Goal: Task Accomplishment & Management: Use online tool/utility

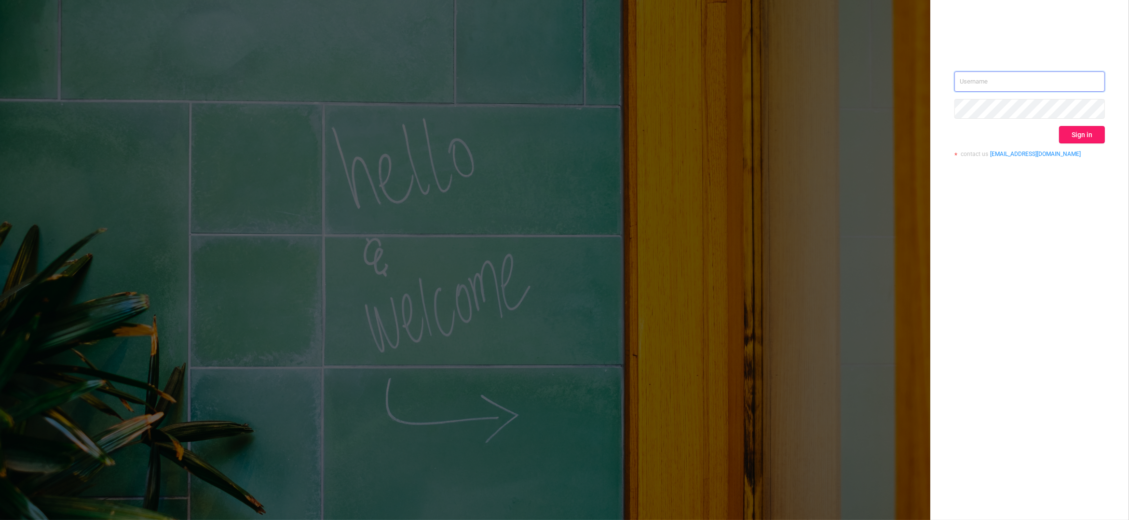
type input "[PERSON_NAME][EMAIL_ADDRESS][DOMAIN_NAME]"
click at [1074, 131] on button "Sign in" at bounding box center [1082, 134] width 46 height 17
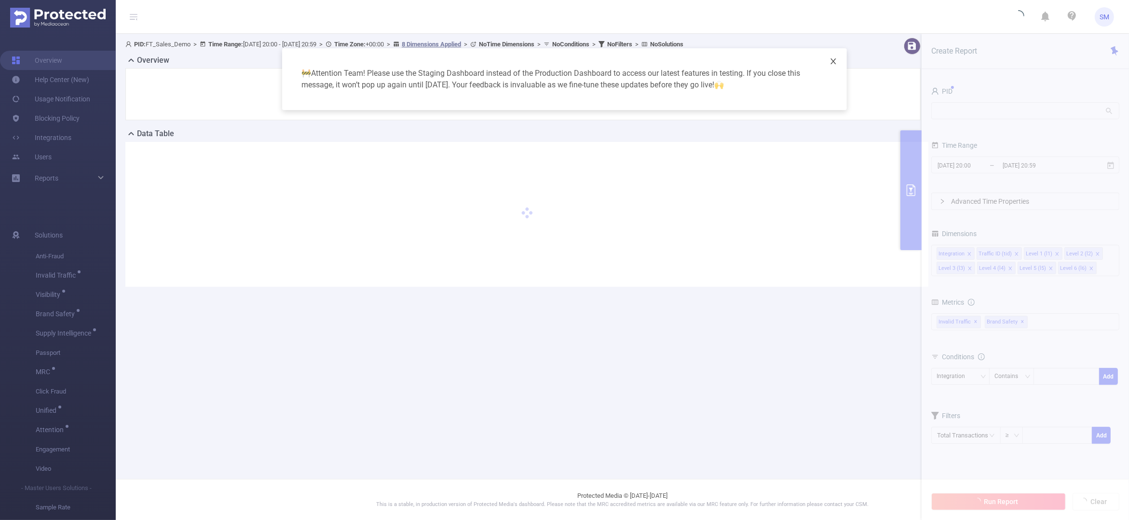
click at [834, 61] on icon "icon: close" at bounding box center [833, 61] width 5 height 6
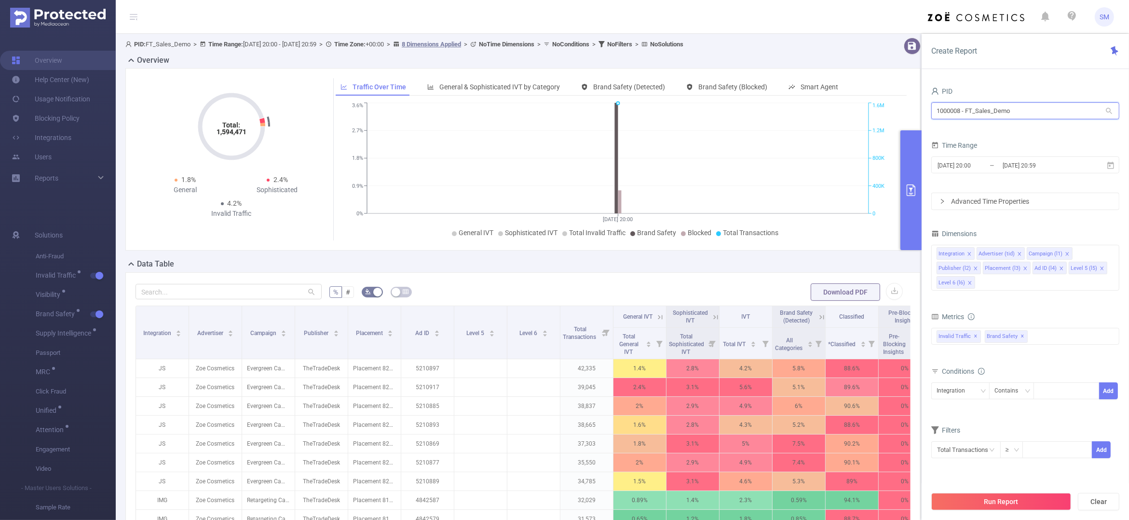
drag, startPoint x: 1021, startPoint y: 109, endPoint x: 936, endPoint y: 102, distance: 85.2
click at [936, 102] on div "1000008 - FT_Sales_Demo 1000008 - FT_Sales_Demo" at bounding box center [1026, 110] width 188 height 17
type input "leno"
click at [1007, 131] on li "1001033 - Lenovo_Assembly_Fiducia_ANA 224 [198 rows]" at bounding box center [1026, 130] width 188 height 15
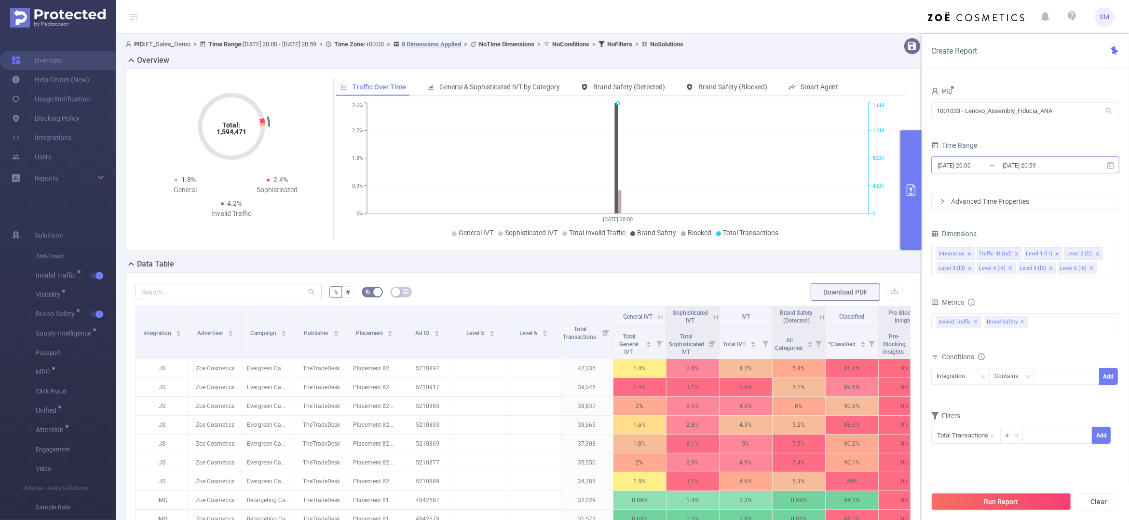
click at [1012, 170] on input "[DATE] 20:59" at bounding box center [1041, 165] width 78 height 13
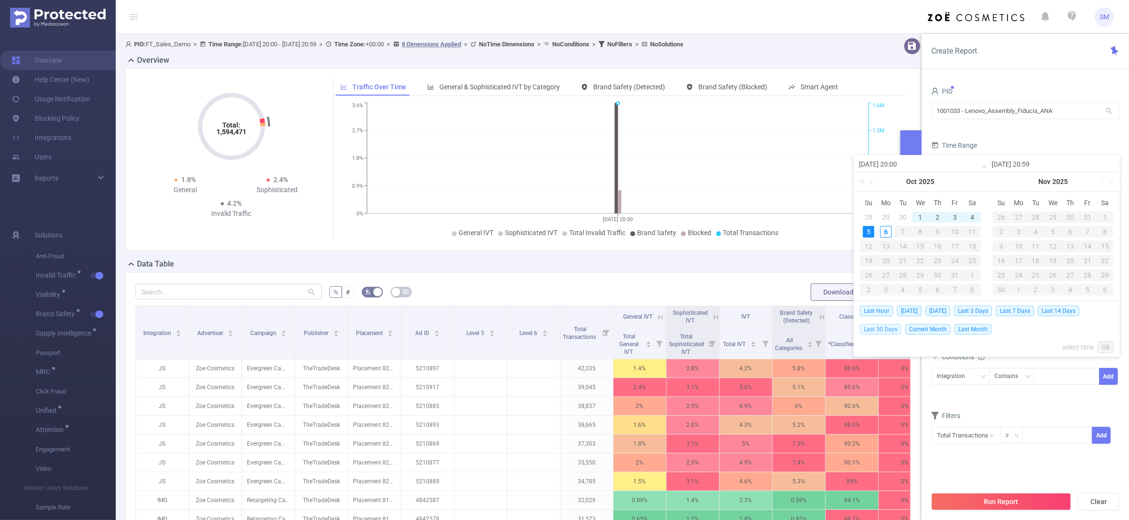
click at [879, 330] on span "Last 30 Days" at bounding box center [880, 329] width 41 height 11
type input "[DATE] 00:00"
type input "[DATE] 23:59"
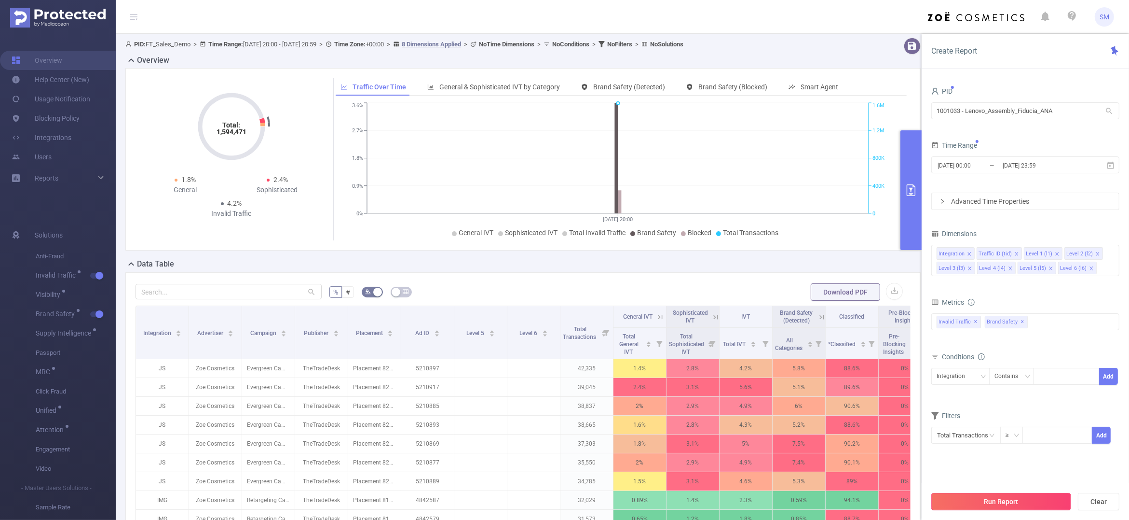
click at [1047, 502] on button "Run Report" at bounding box center [1002, 501] width 140 height 17
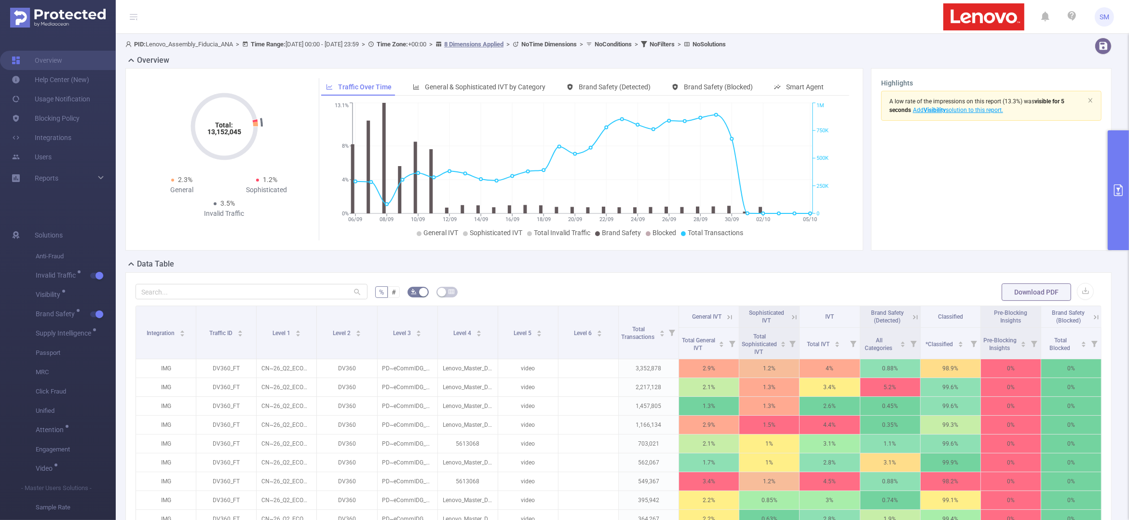
drag, startPoint x: 932, startPoint y: 39, endPoint x: 932, endPoint y: 17, distance: 22.2
click at [932, 39] on div "PID: Lenovo_Assembly_Fiducia_ANA > Time Range: [DATE] 00:00 - [DATE] 23:59 > Ti…" at bounding box center [577, 44] width 904 height 13
